Goal: Find specific page/section: Locate a particular part of the current website

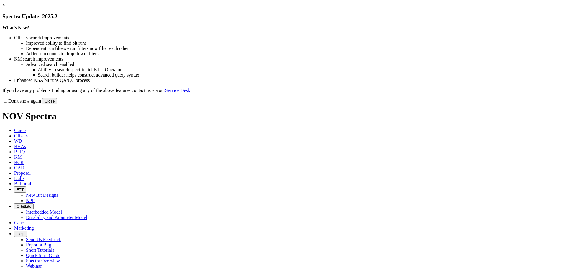
click at [57, 104] on button "Close" at bounding box center [49, 101] width 15 height 6
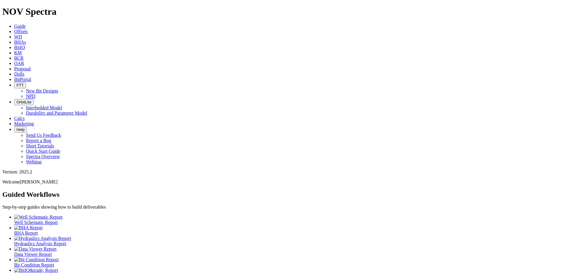
click at [24, 71] on span "Dulls" at bounding box center [19, 73] width 10 height 5
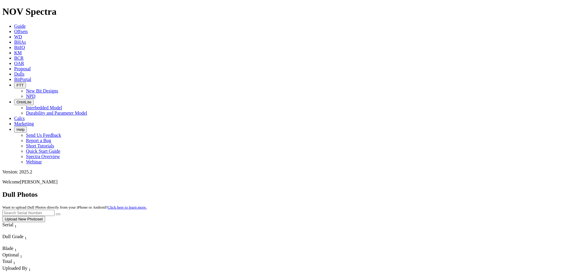
click at [55, 210] on input "text" at bounding box center [28, 213] width 52 height 6
paste input "A320989"
type input "A320989"
click at [58, 214] on icon "submit" at bounding box center [58, 214] width 0 height 0
